Goal: Navigation & Orientation: Find specific page/section

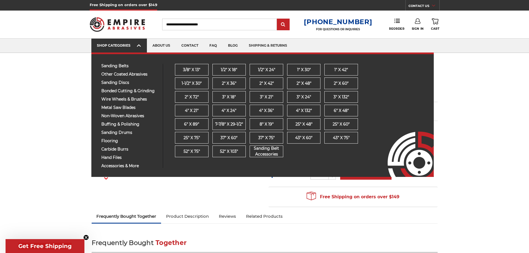
click at [140, 46] on icon at bounding box center [139, 45] width 4 height 6
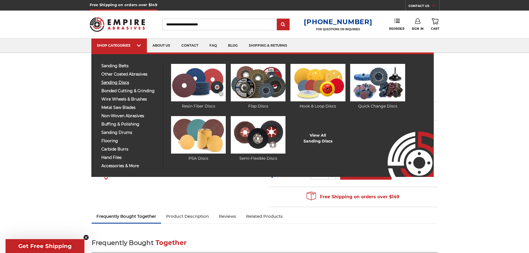
click at [120, 82] on span "sanding discs" at bounding box center [129, 83] width 57 height 4
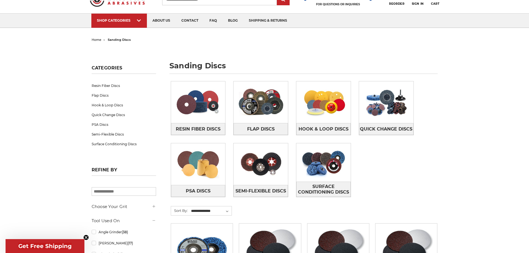
scroll to position [28, 0]
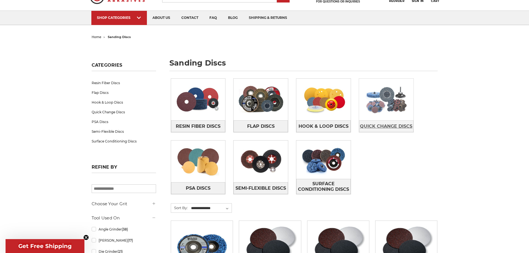
click at [384, 124] on span "Quick Change Discs" at bounding box center [386, 126] width 52 height 9
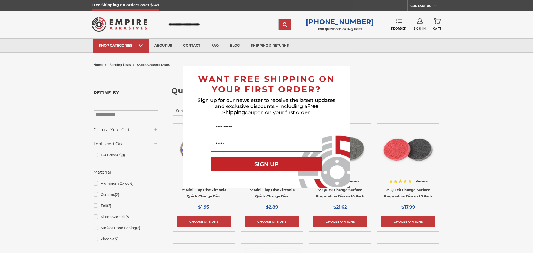
click at [345, 72] on circle "Close dialog" at bounding box center [344, 70] width 5 height 5
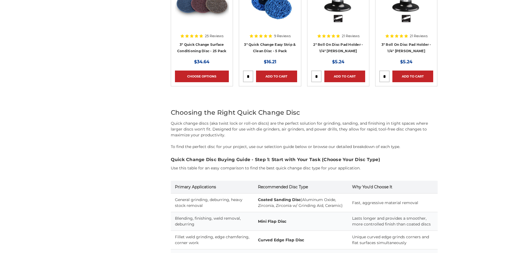
scroll to position [750, 0]
